Goal: Transaction & Acquisition: Subscribe to service/newsletter

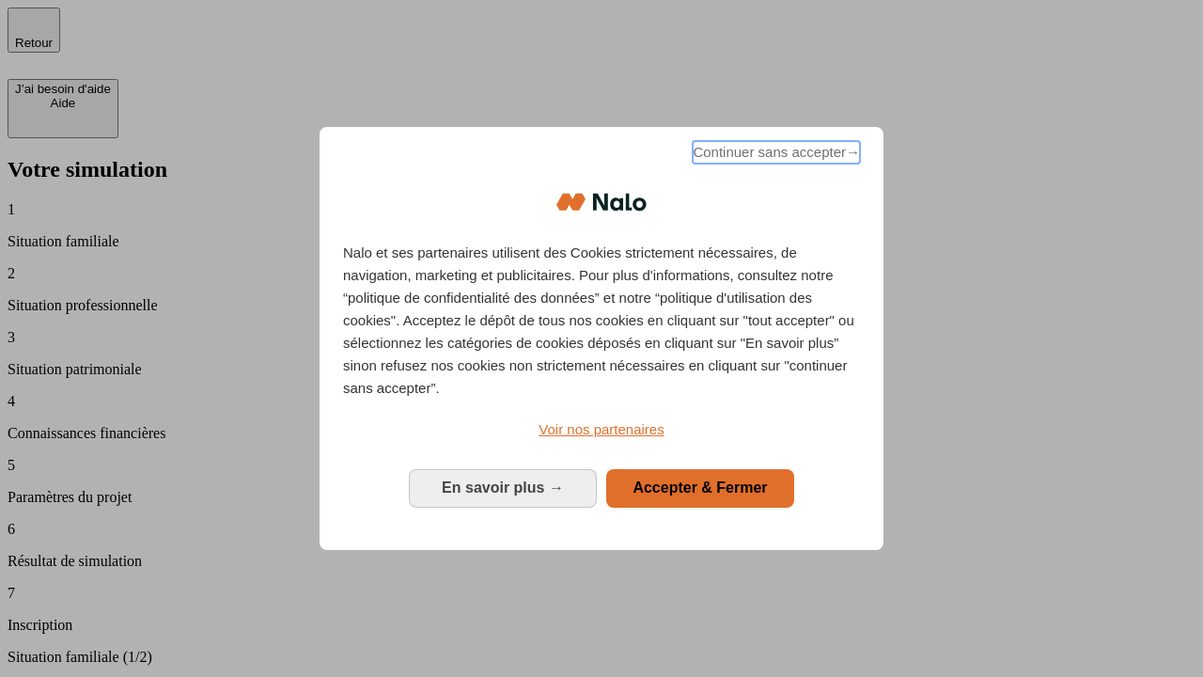
click at [774, 155] on span "Continuer sans accepter →" at bounding box center [776, 152] width 167 height 23
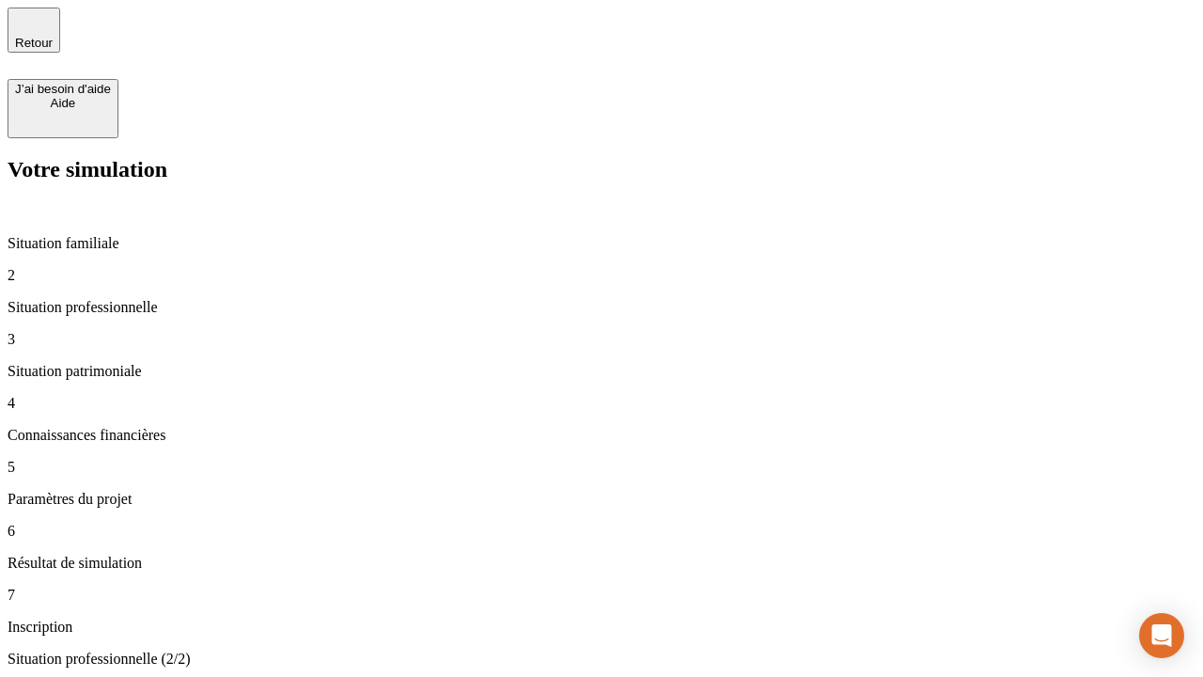
type input "30 000"
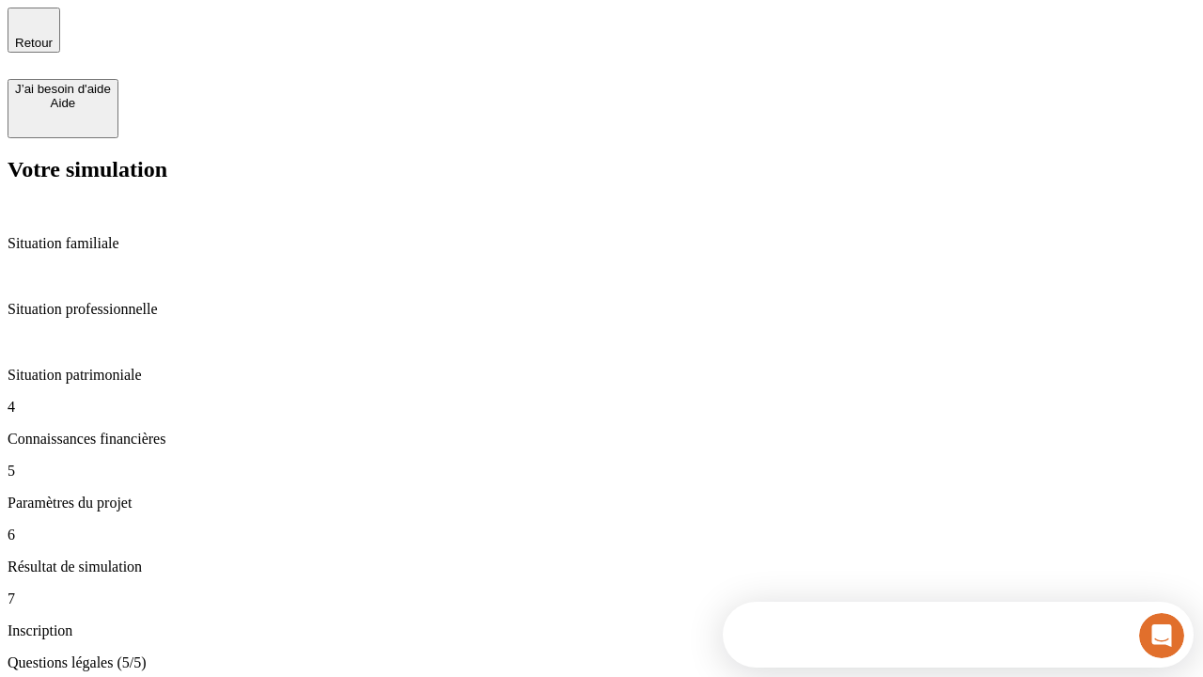
type input "25"
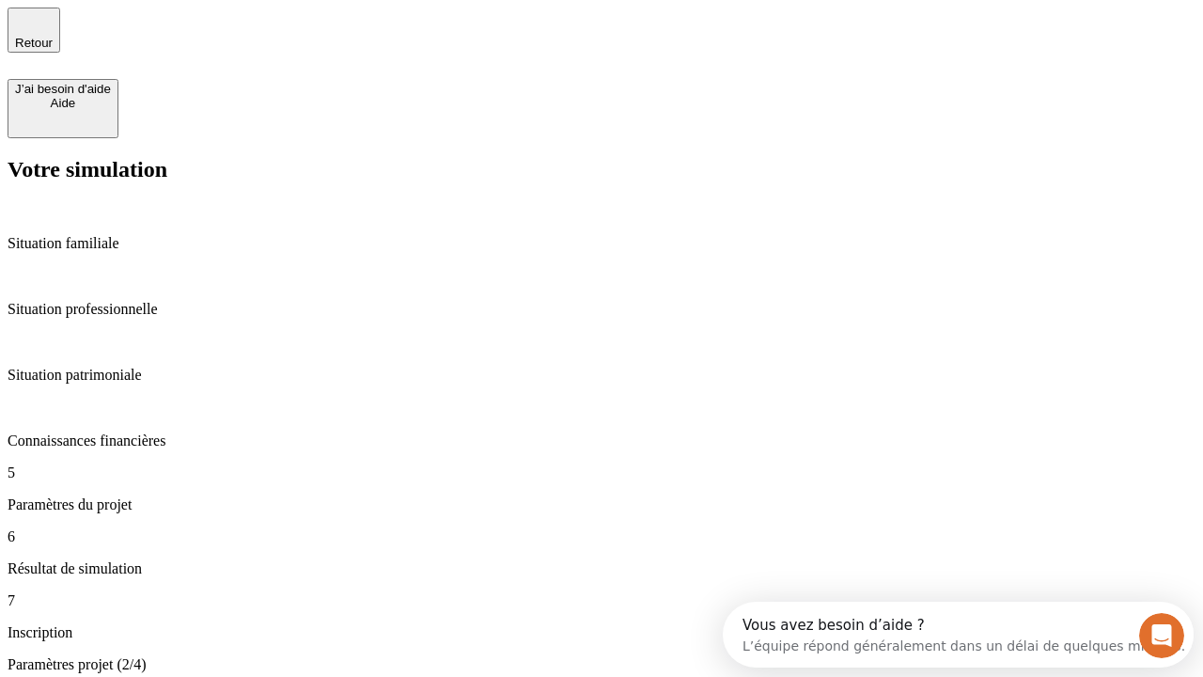
type input "5"
type input "1 000"
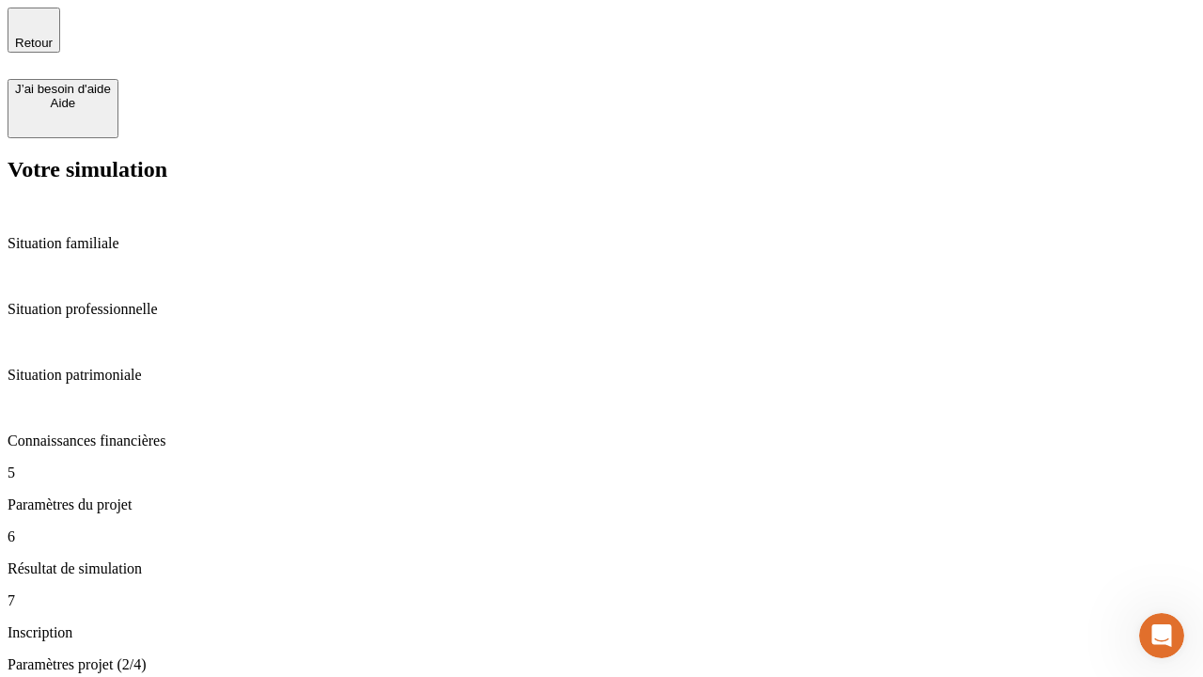
type input "640"
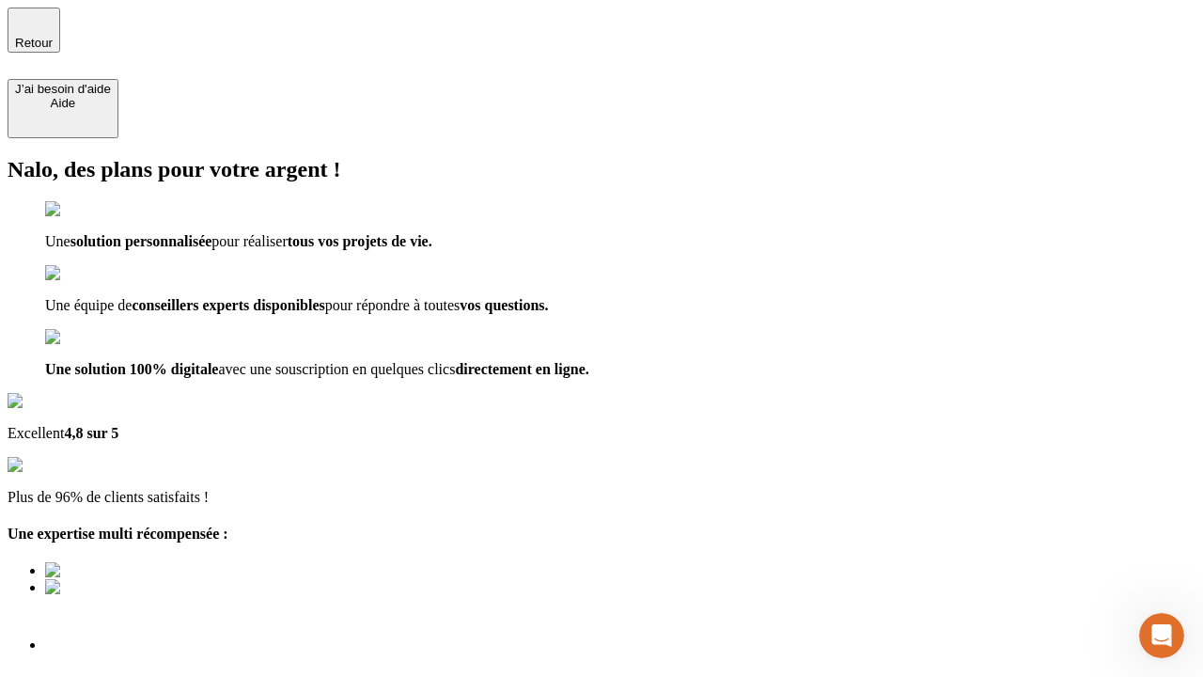
type input "[EMAIL_ADDRESS][PERSON_NAME][DOMAIN_NAME]"
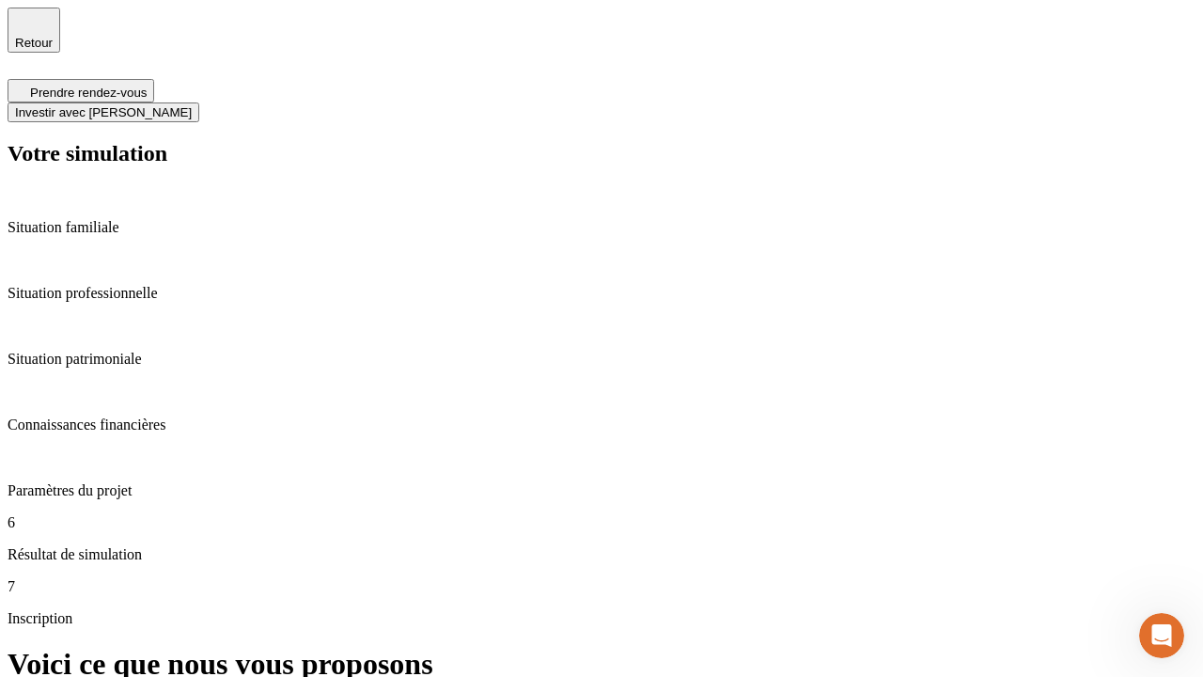
click at [192, 105] on span "Investir avec [PERSON_NAME]" at bounding box center [103, 112] width 177 height 14
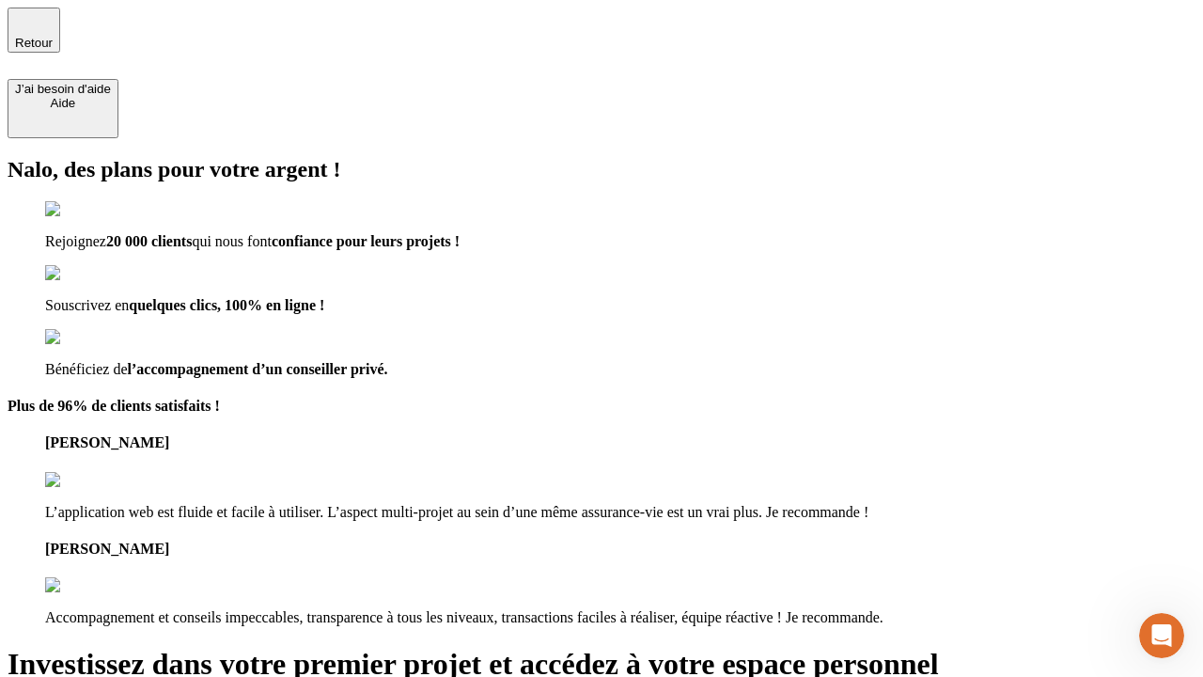
type input "[EMAIL_ADDRESS][PERSON_NAME][DOMAIN_NAME]"
